Goal: Contribute content

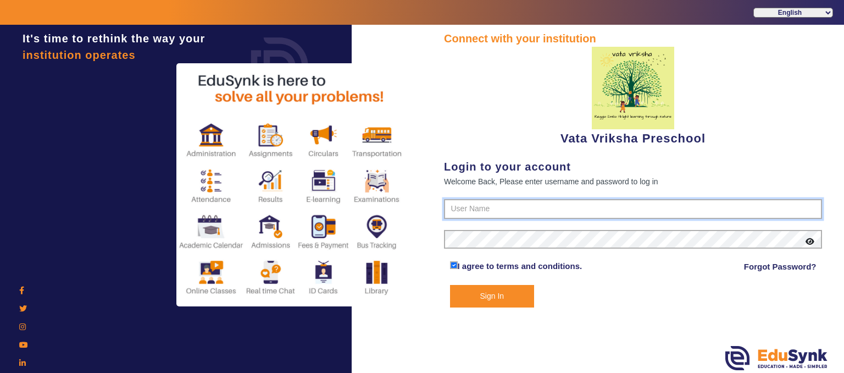
type input "9074270829"
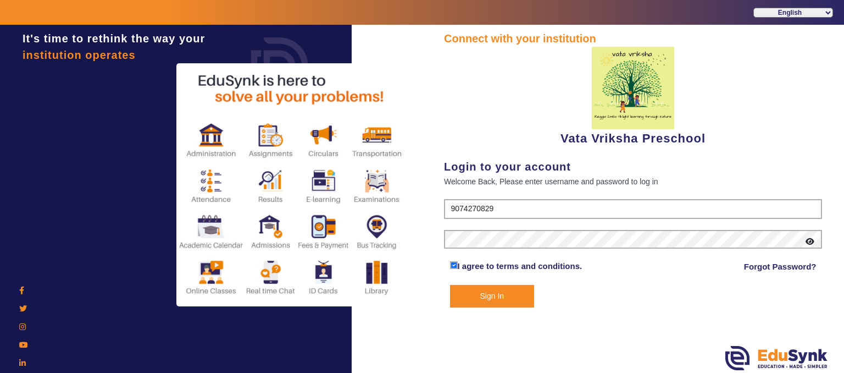
click at [504, 292] on button "Sign In" at bounding box center [492, 296] width 85 height 23
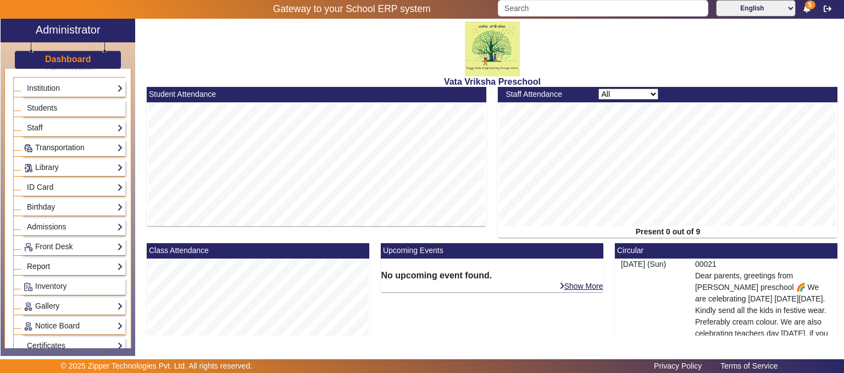
scroll to position [55, 0]
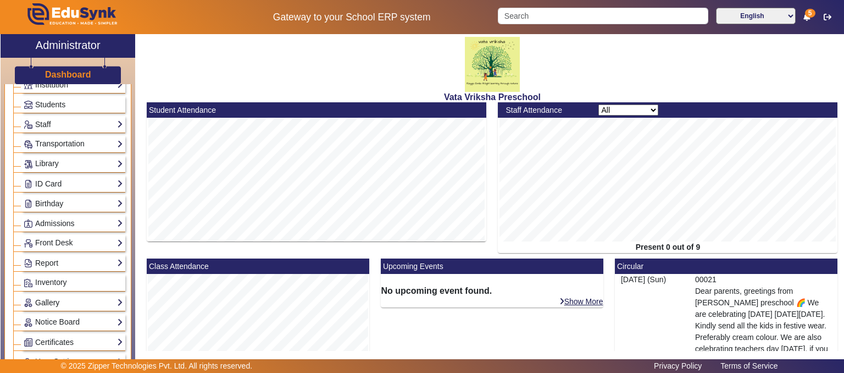
click at [52, 300] on link "Gallery" at bounding box center [74, 302] width 100 height 13
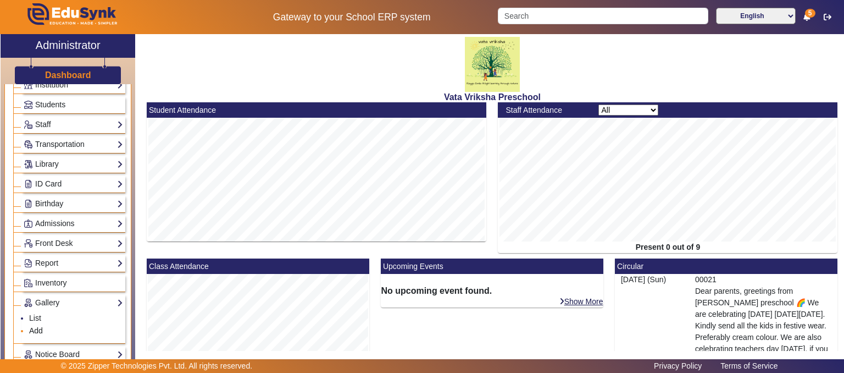
click at [32, 327] on link "Add" at bounding box center [36, 330] width 14 height 9
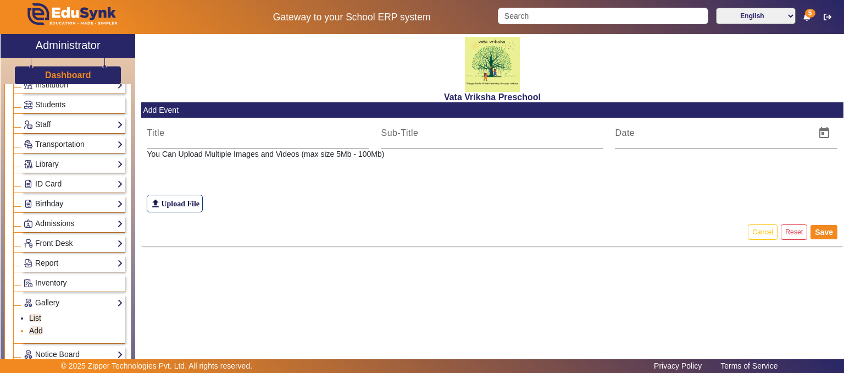
click at [37, 326] on link "Add" at bounding box center [36, 330] width 14 height 9
click at [189, 202] on label "file_upload Upload File" at bounding box center [175, 204] width 56 height 18
click at [0, 0] on input "file_upload Upload File" at bounding box center [0, 0] width 0 height 0
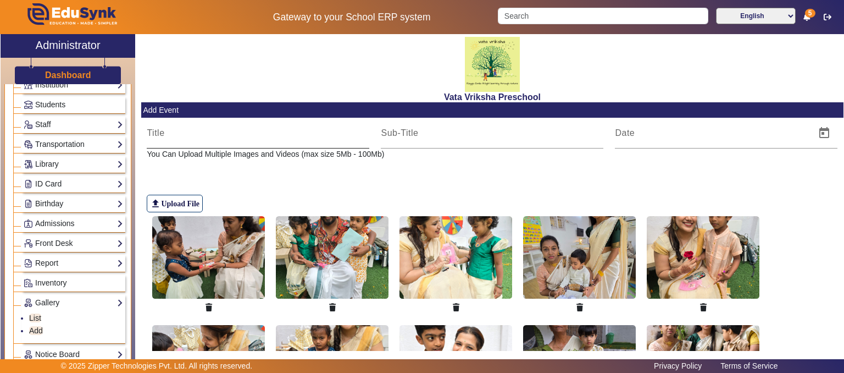
click at [157, 133] on input at bounding box center [258, 132] width 223 height 13
type input "[DATE] Week"
click at [404, 136] on input at bounding box center [492, 132] width 223 height 13
type input "[DATE] Celebration"
click at [818, 132] on span "Open calendar" at bounding box center [824, 133] width 26 height 26
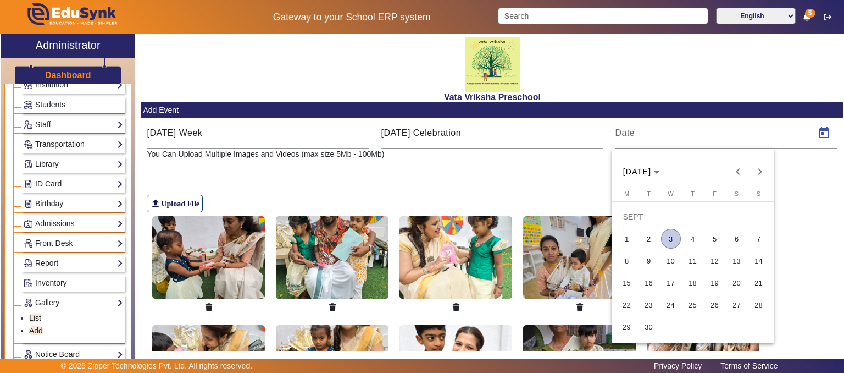
click at [674, 238] on span "3" at bounding box center [671, 239] width 20 height 20
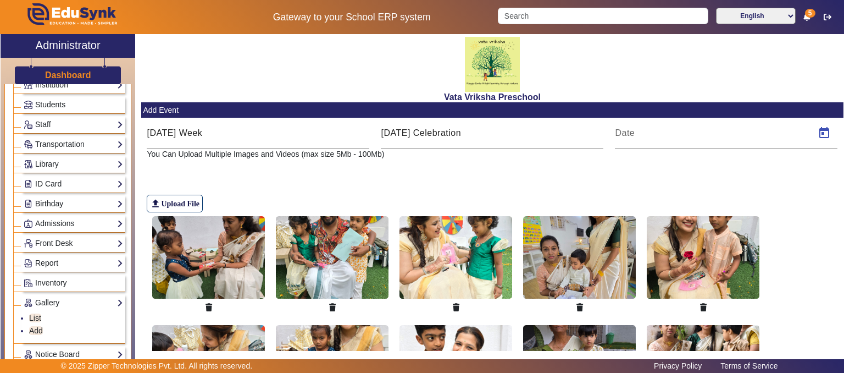
type input "[DATE]"
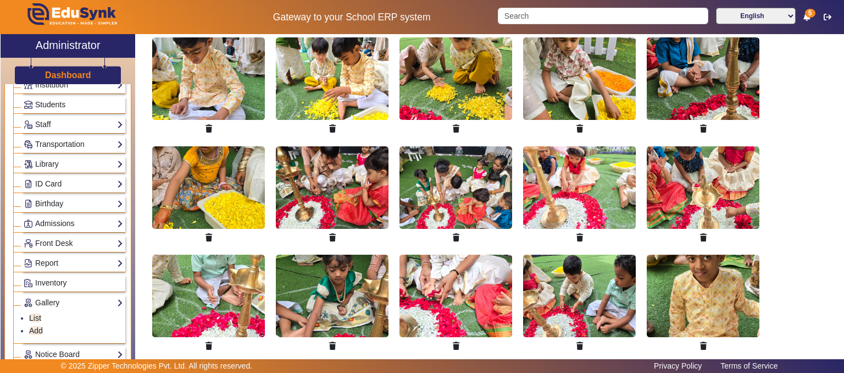
scroll to position [1417, 0]
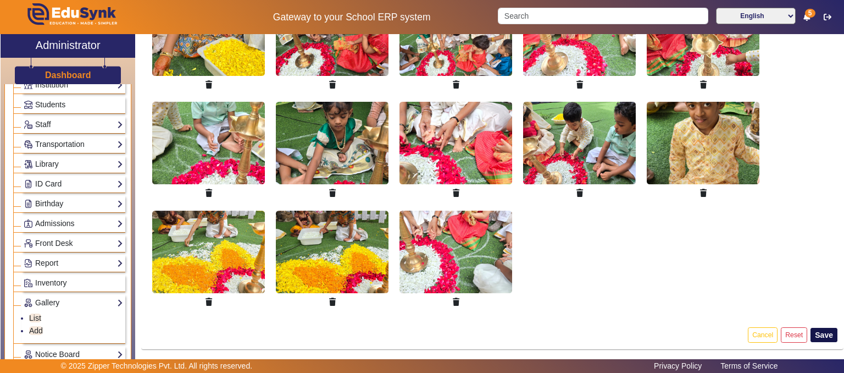
click at [816, 330] on button "Save" at bounding box center [824, 335] width 27 height 14
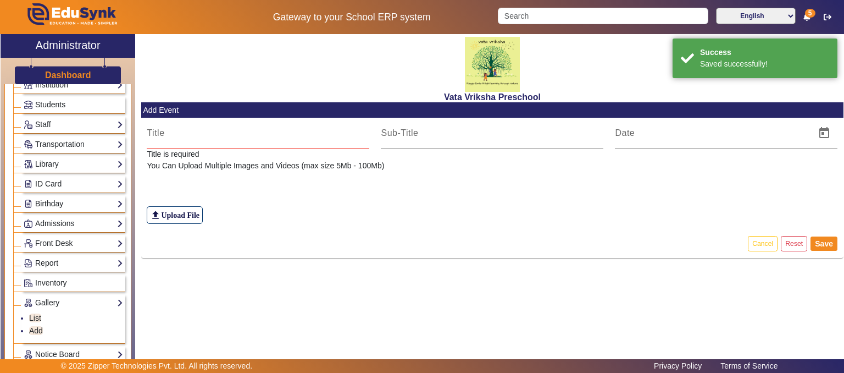
scroll to position [0, 0]
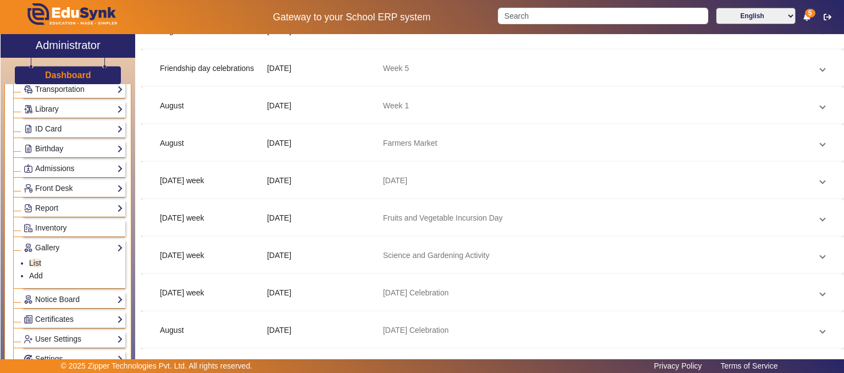
scroll to position [828, 0]
